Goal: Ask a question: Seek information or help from site administrators or community

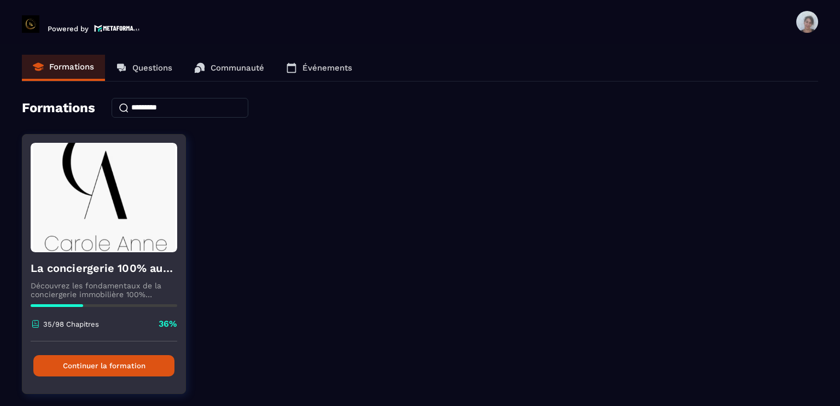
click at [77, 279] on div "La conciergerie 100% automatisée Découvrez les fondamentaux de la conciergerie …" at bounding box center [103, 296] width 163 height 89
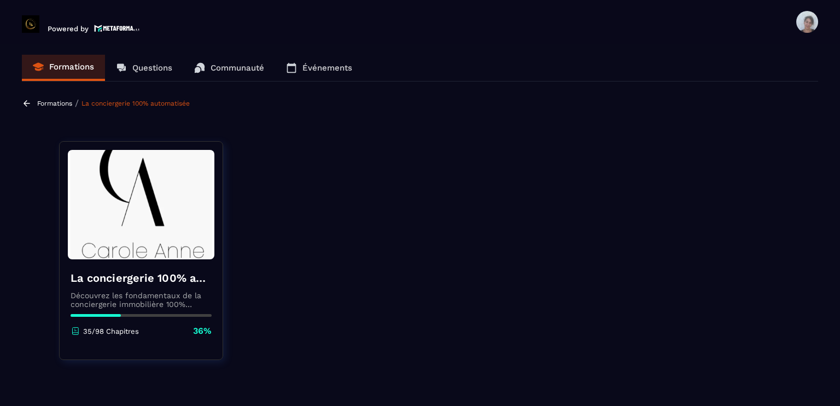
click at [128, 269] on div "La conciergerie 100% automatisée Découvrez les fondamentaux de la conciergerie …" at bounding box center [141, 303] width 163 height 89
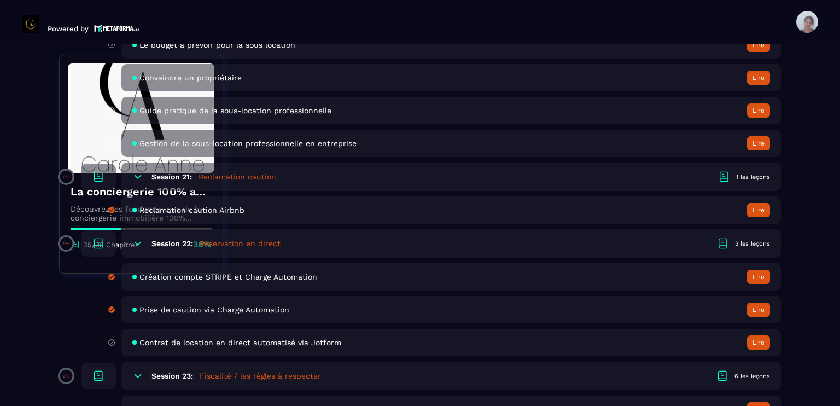
scroll to position [2910, 0]
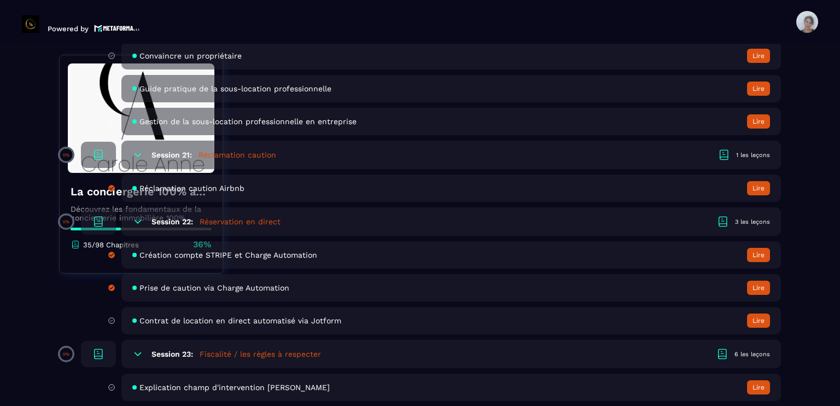
click at [328, 325] on span "Contrat de location en direct automatisé via Jotform" at bounding box center [240, 320] width 202 height 9
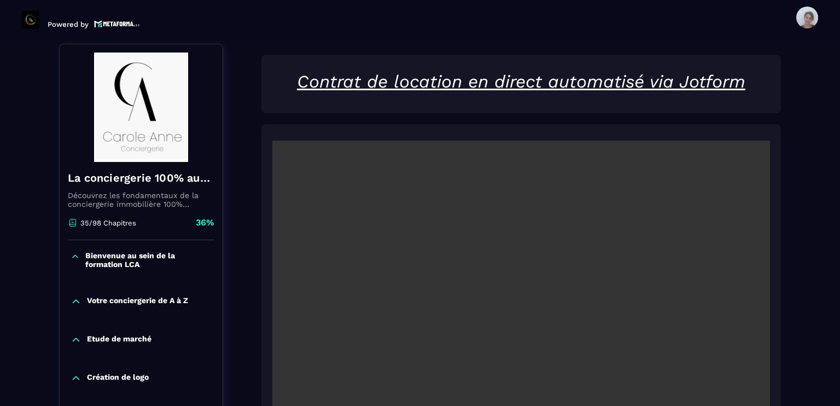
scroll to position [114, 0]
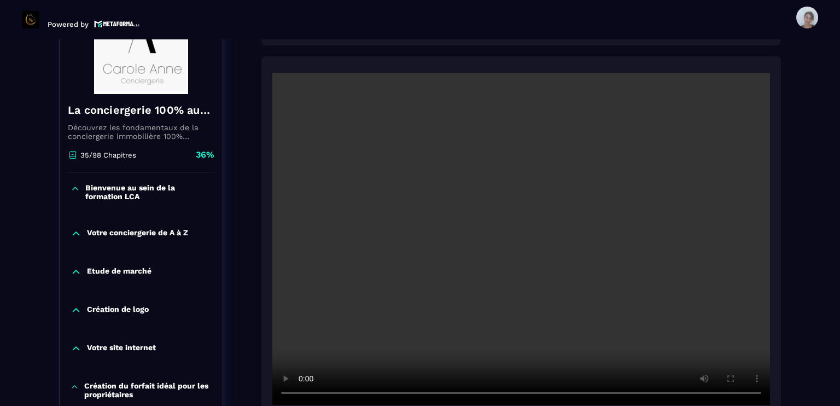
scroll to position [179, 0]
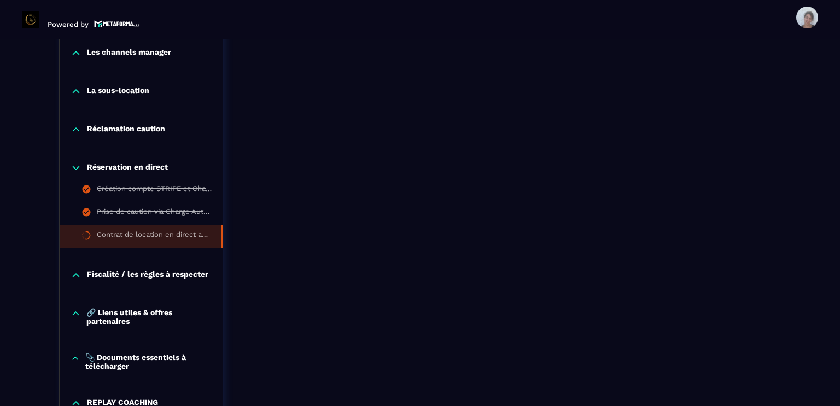
scroll to position [1142, 0]
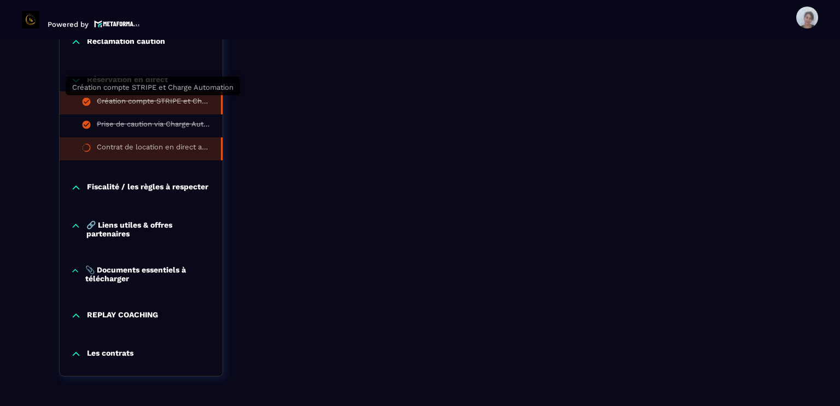
click at [197, 100] on div "Création compte STRIPE et Charge Automation" at bounding box center [153, 103] width 113 height 12
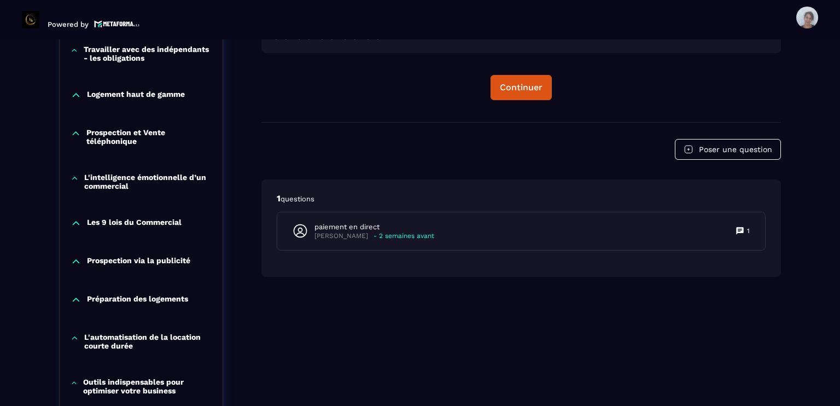
scroll to position [661, 0]
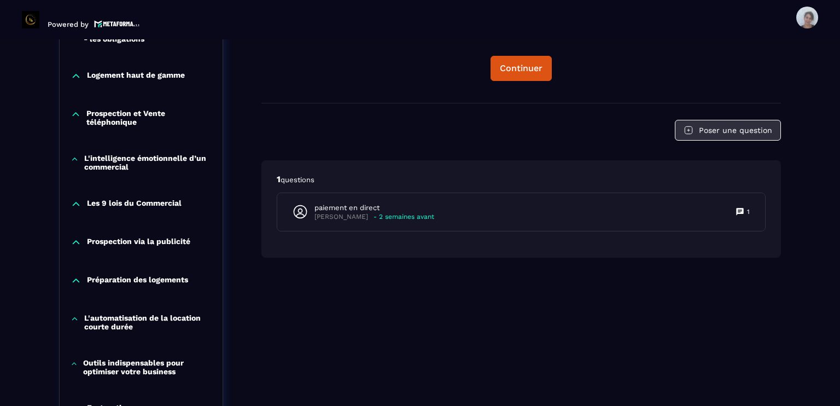
click at [740, 136] on button "Poser une question" at bounding box center [728, 130] width 106 height 21
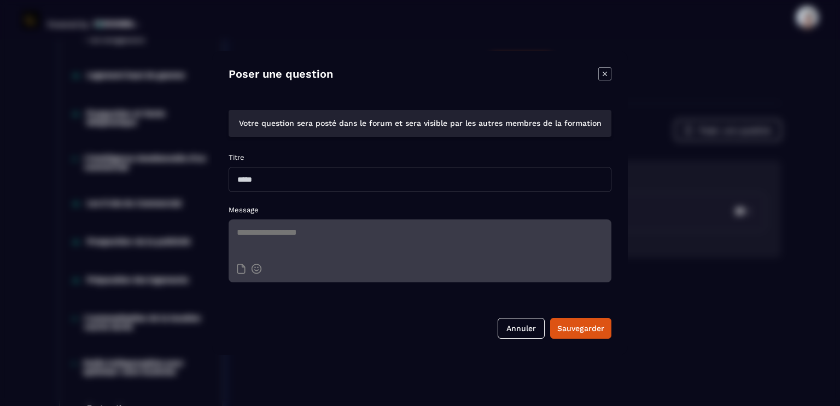
click at [300, 186] on input "Modal window" at bounding box center [420, 179] width 383 height 25
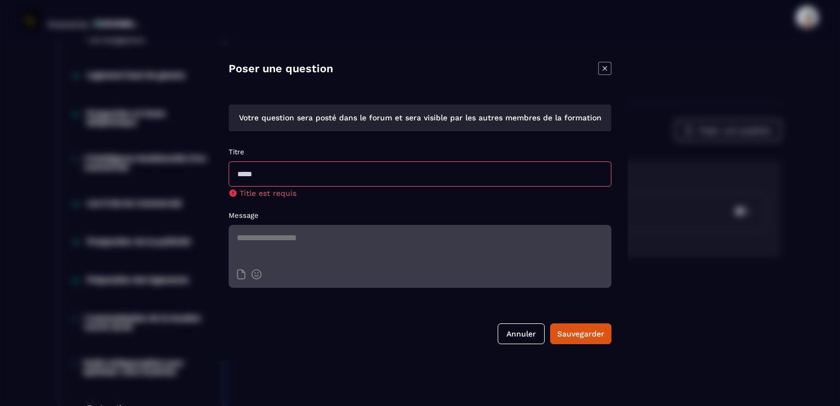
click at [283, 231] on textarea "Modal window" at bounding box center [420, 244] width 383 height 38
type textarea "*"
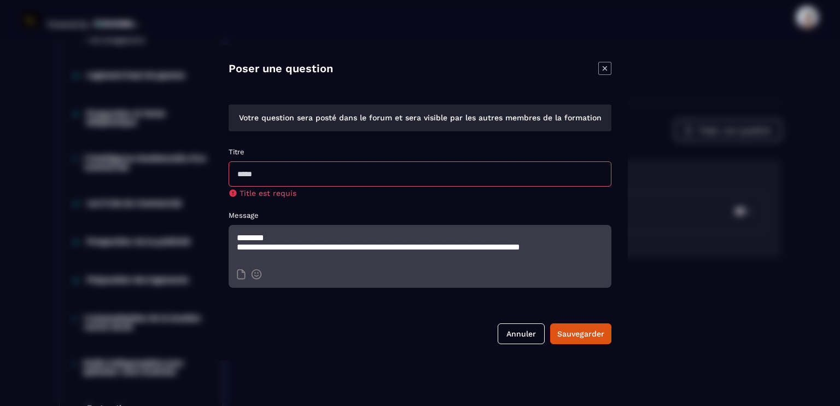
scroll to position [1, 0]
type textarea "**********"
drag, startPoint x: 254, startPoint y: 249, endPoint x: 481, endPoint y: 39, distance: 310.0
click at [481, 39] on div "Modal window" at bounding box center [420, 203] width 840 height 406
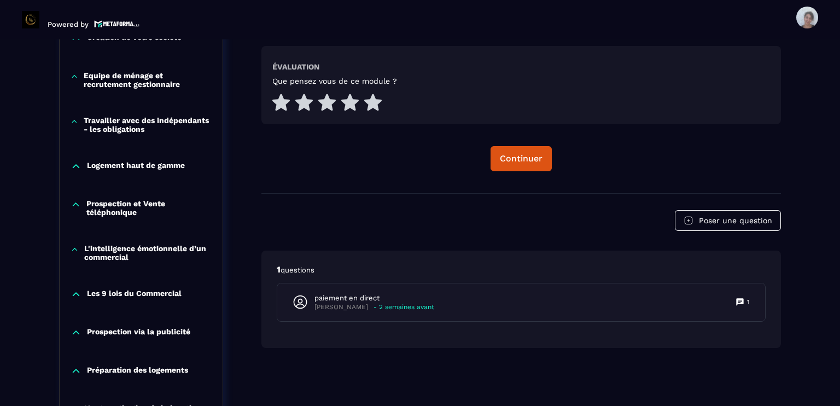
scroll to position [595, 0]
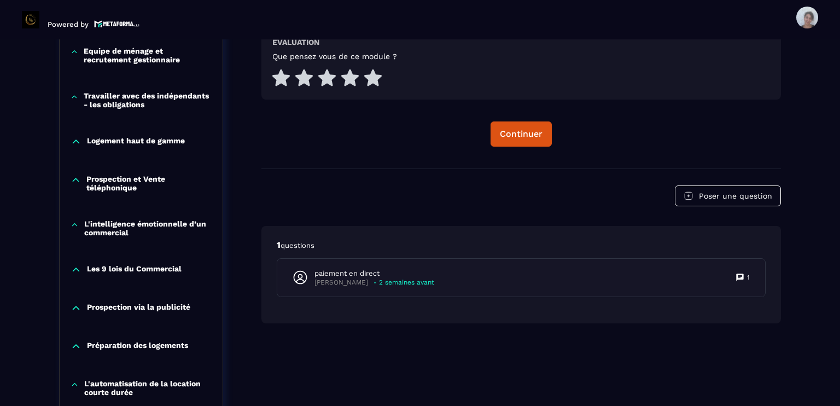
click at [714, 209] on div "Poser une question 1 questions paiement en direct [PERSON_NAME] - 2 semaines av…" at bounding box center [521, 254] width 520 height 138
click at [715, 200] on button "Poser une question" at bounding box center [728, 195] width 106 height 21
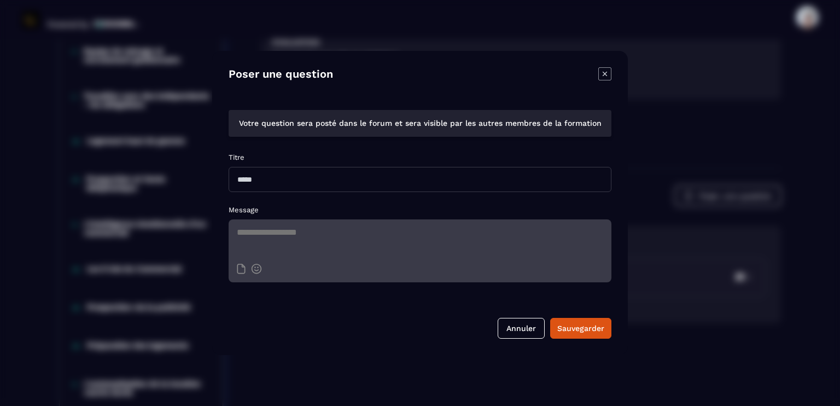
click at [420, 179] on input "Modal window" at bounding box center [420, 179] width 383 height 25
type input "******"
click at [344, 234] on textarea "Modal window" at bounding box center [420, 238] width 383 height 38
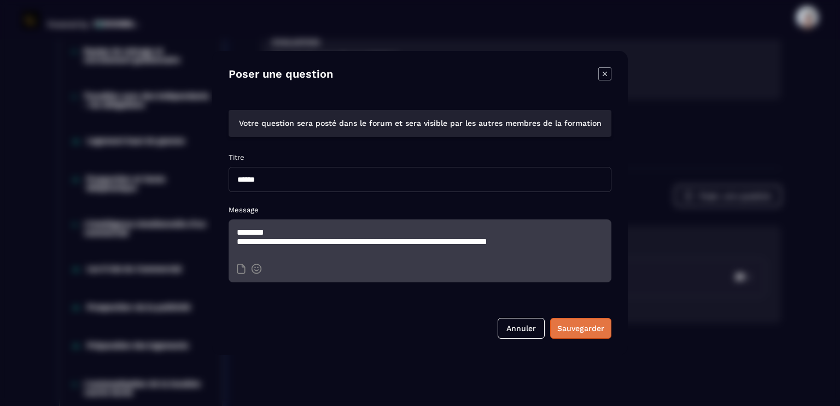
type textarea "**********"
click at [581, 328] on div "Sauvegarder" at bounding box center [580, 328] width 47 height 11
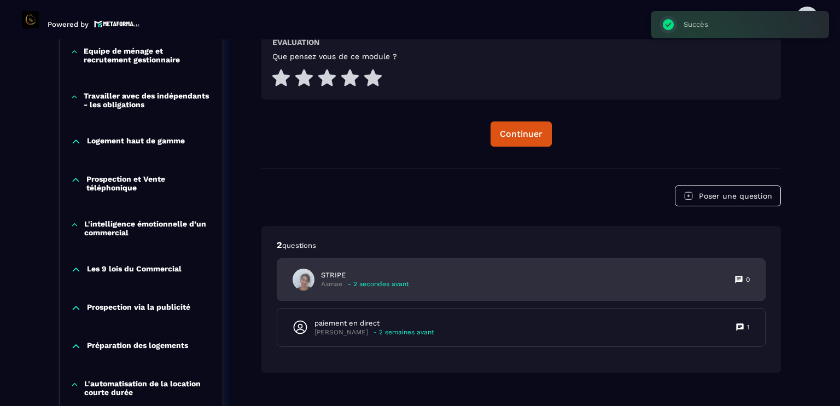
click at [324, 275] on p "STRIPE" at bounding box center [365, 275] width 88 height 10
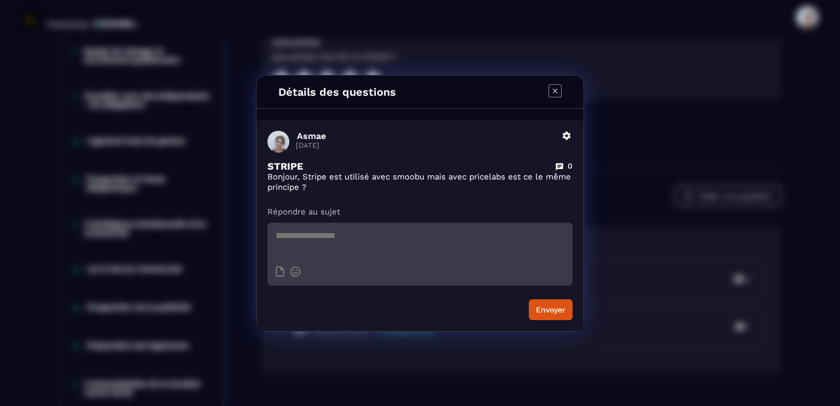
click at [626, 109] on div "Détails des questions Asmae [DATE] Modifier Supprimer STRIPE 0 Bonjour, Stripe …" at bounding box center [420, 203] width 840 height 406
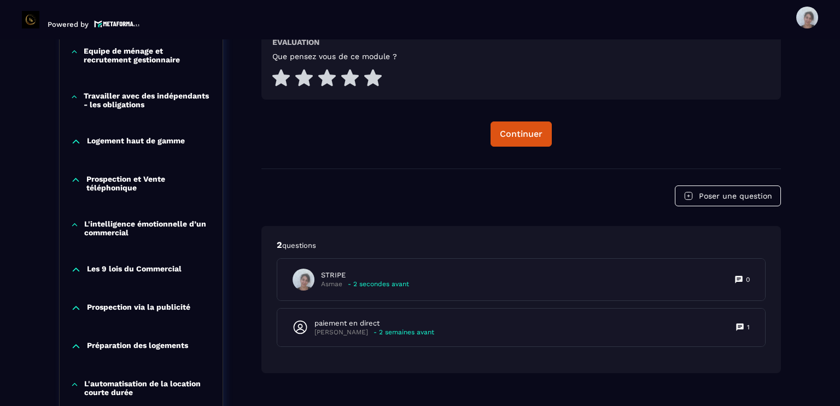
click at [232, 350] on div "La conciergerie 100% automatisée Découvrez les fondamentaux de la conciergerie …" at bounding box center [420, 247] width 722 height 1379
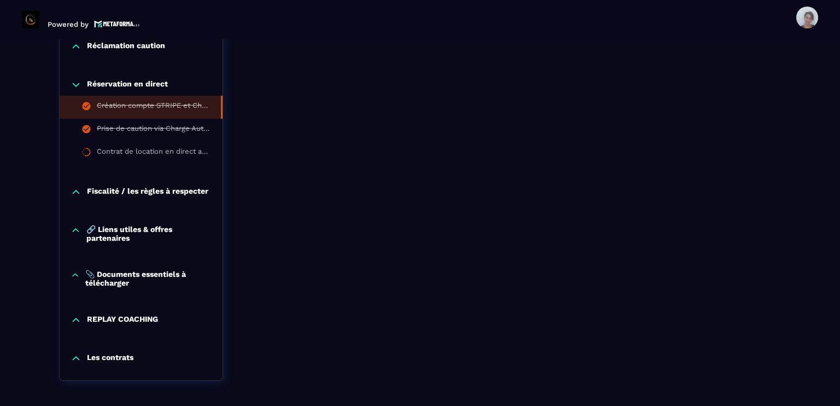
scroll to position [1142, 0]
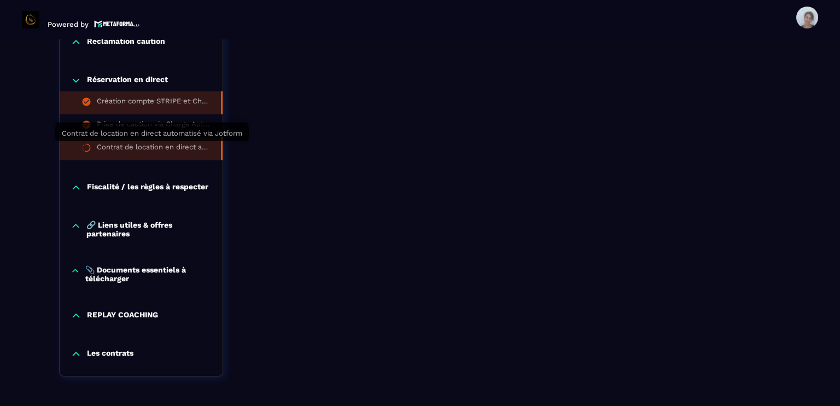
click at [180, 143] on div "Contrat de location en direct automatisé via Jotform" at bounding box center [153, 149] width 113 height 12
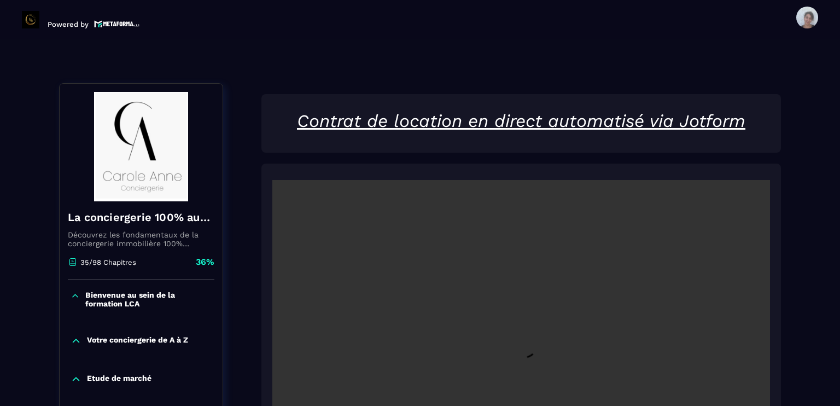
scroll to position [70, 0]
click at [840, 252] on section "Formations Questions Communauté Événements Formations / La conciergerie 100% au…" at bounding box center [420, 222] width 840 height 366
click at [838, 256] on section "Formations Questions Communauté Événements Formations / La conciergerie 100% au…" at bounding box center [420, 222] width 840 height 366
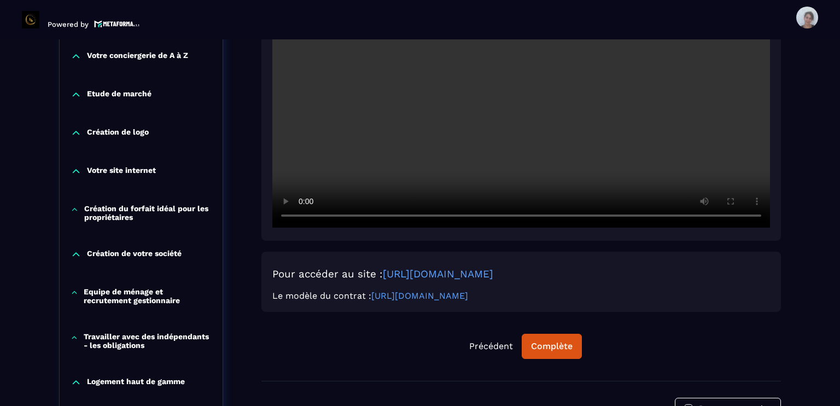
scroll to position [420, 0]
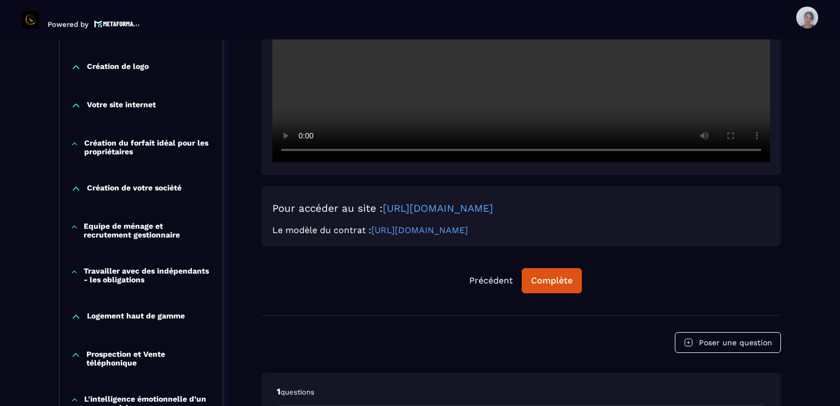
click at [784, 79] on div "Formations / La conciergerie 100% automatisée / Contrat de location en direct a…" at bounding box center [420, 392] width 796 height 1438
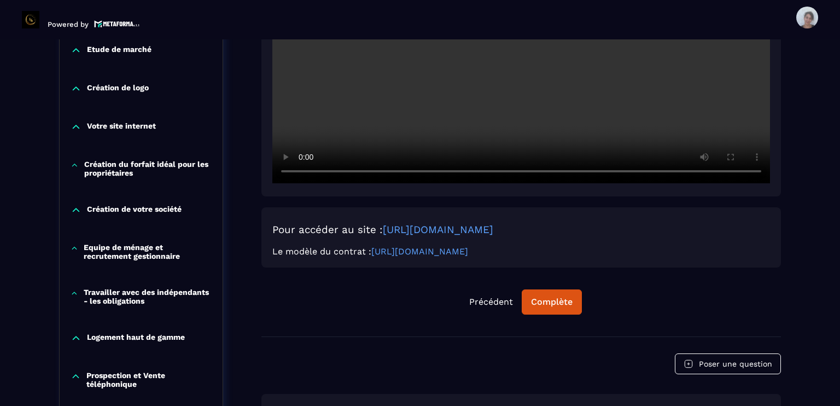
scroll to position [398, 0]
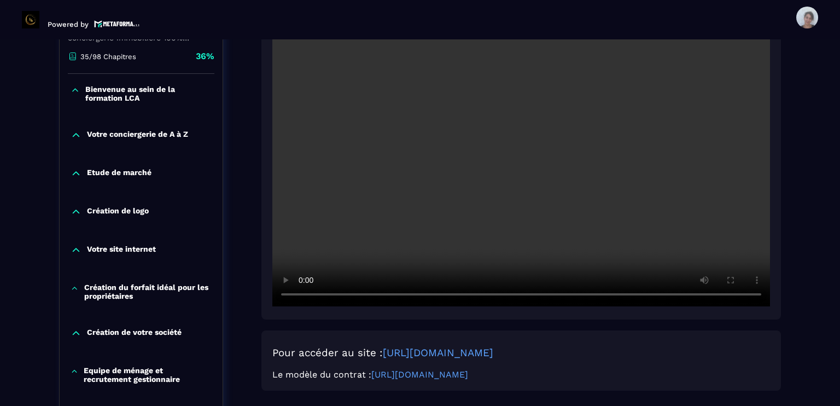
scroll to position [158, 0]
